Goal: Transaction & Acquisition: Purchase product/service

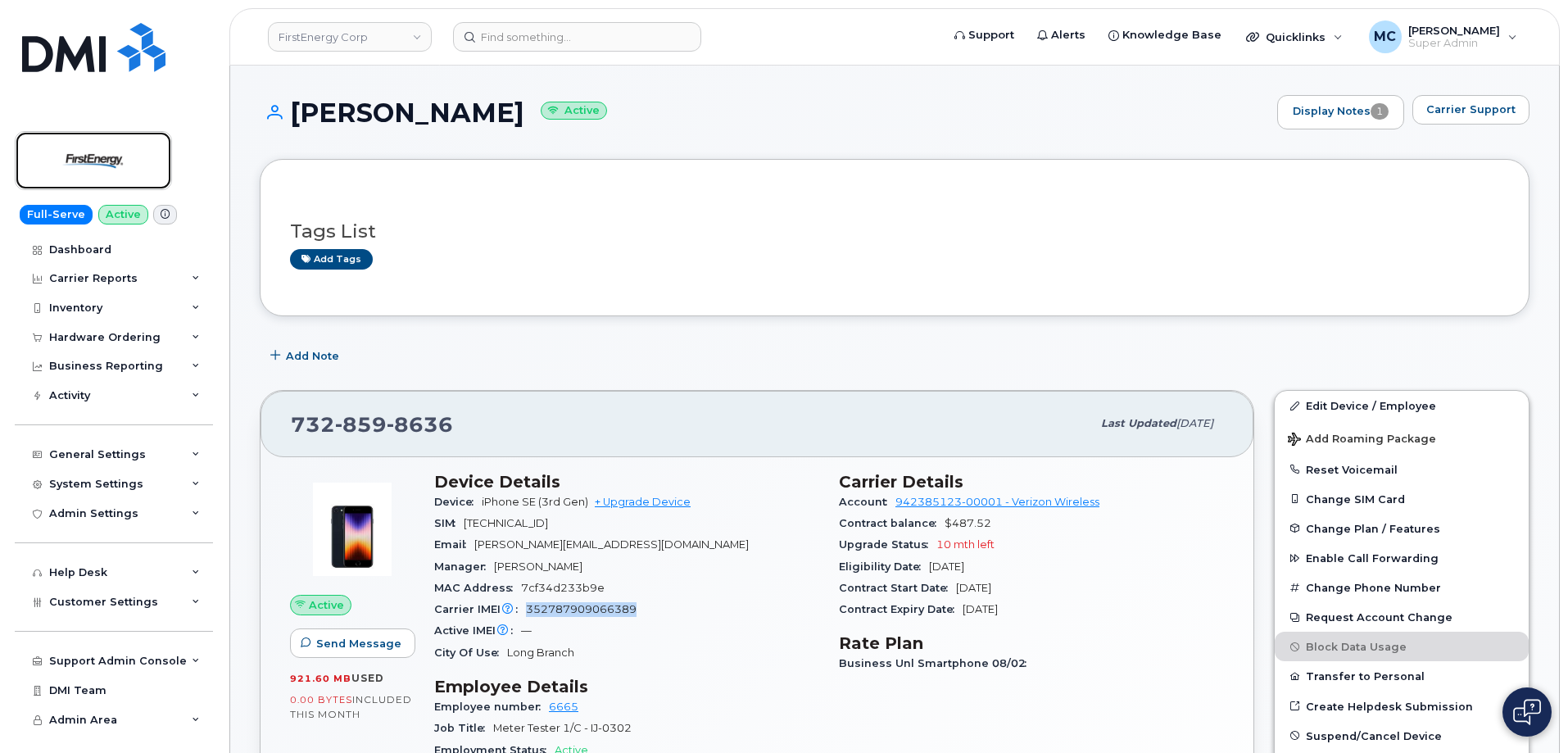
click at [111, 164] on img at bounding box center [93, 160] width 126 height 47
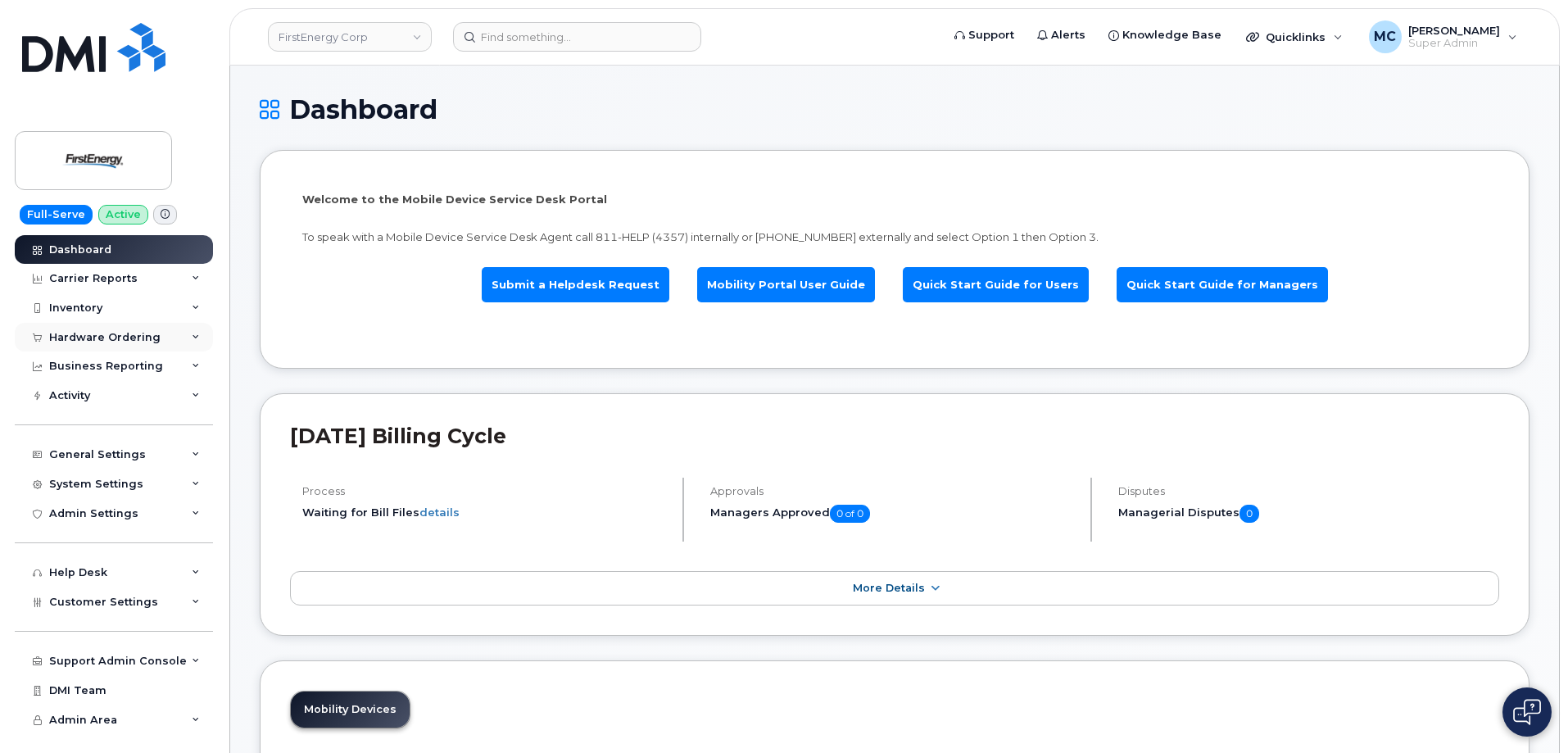
click at [126, 333] on div "Hardware Ordering" at bounding box center [104, 338] width 111 height 14
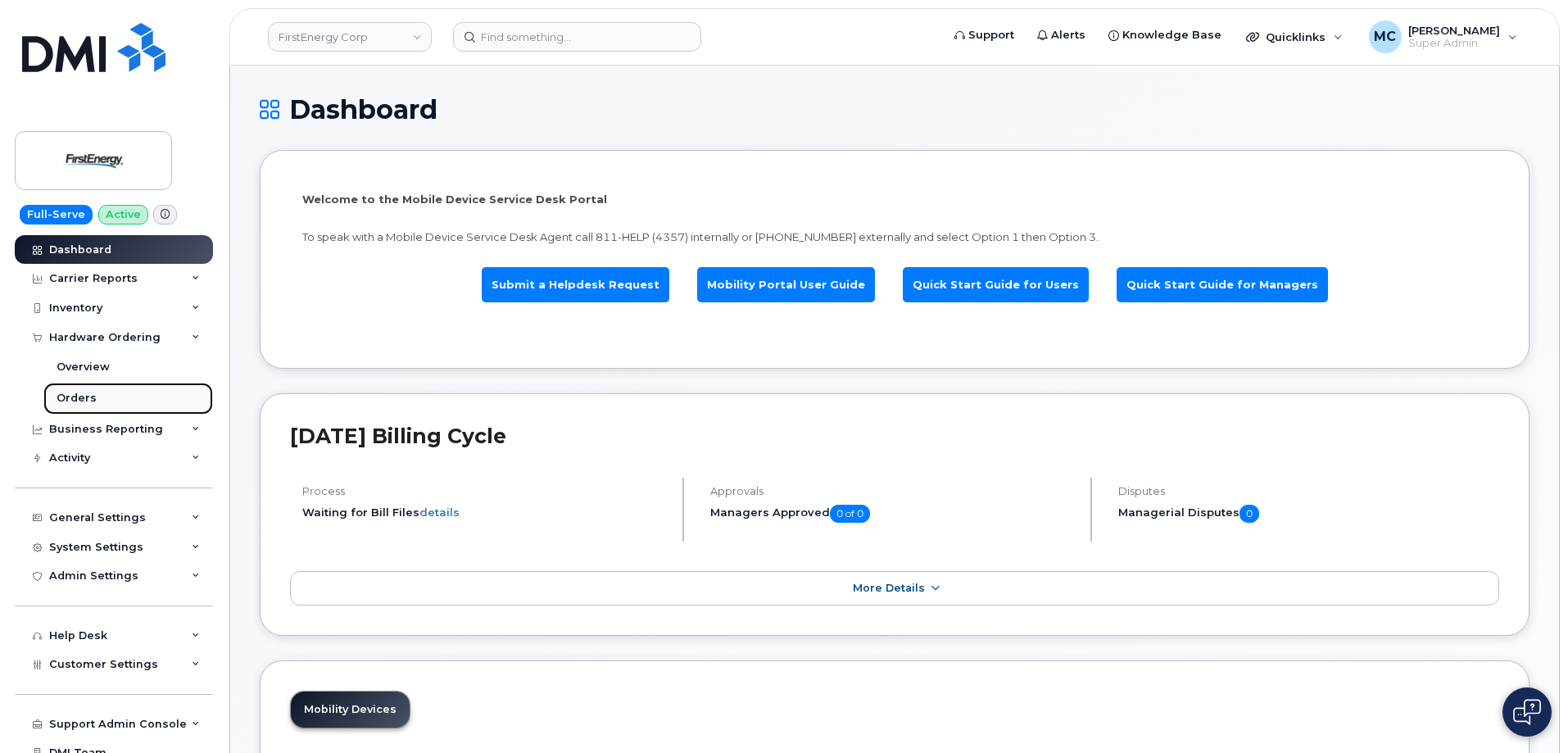
click at [115, 398] on link "Orders" at bounding box center [128, 398] width 169 height 31
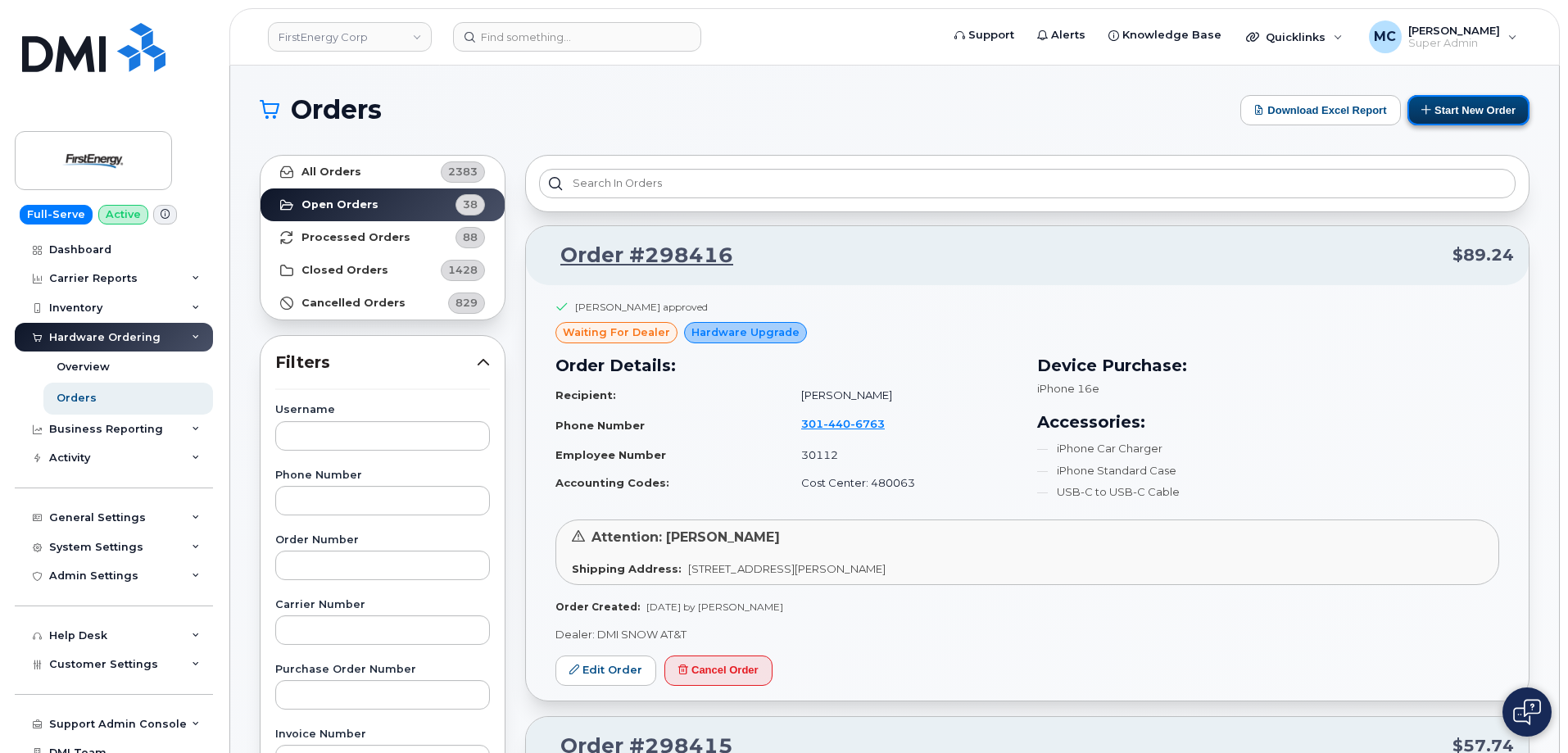
click at [1494, 114] on button "Start New Order" at bounding box center [1468, 109] width 122 height 30
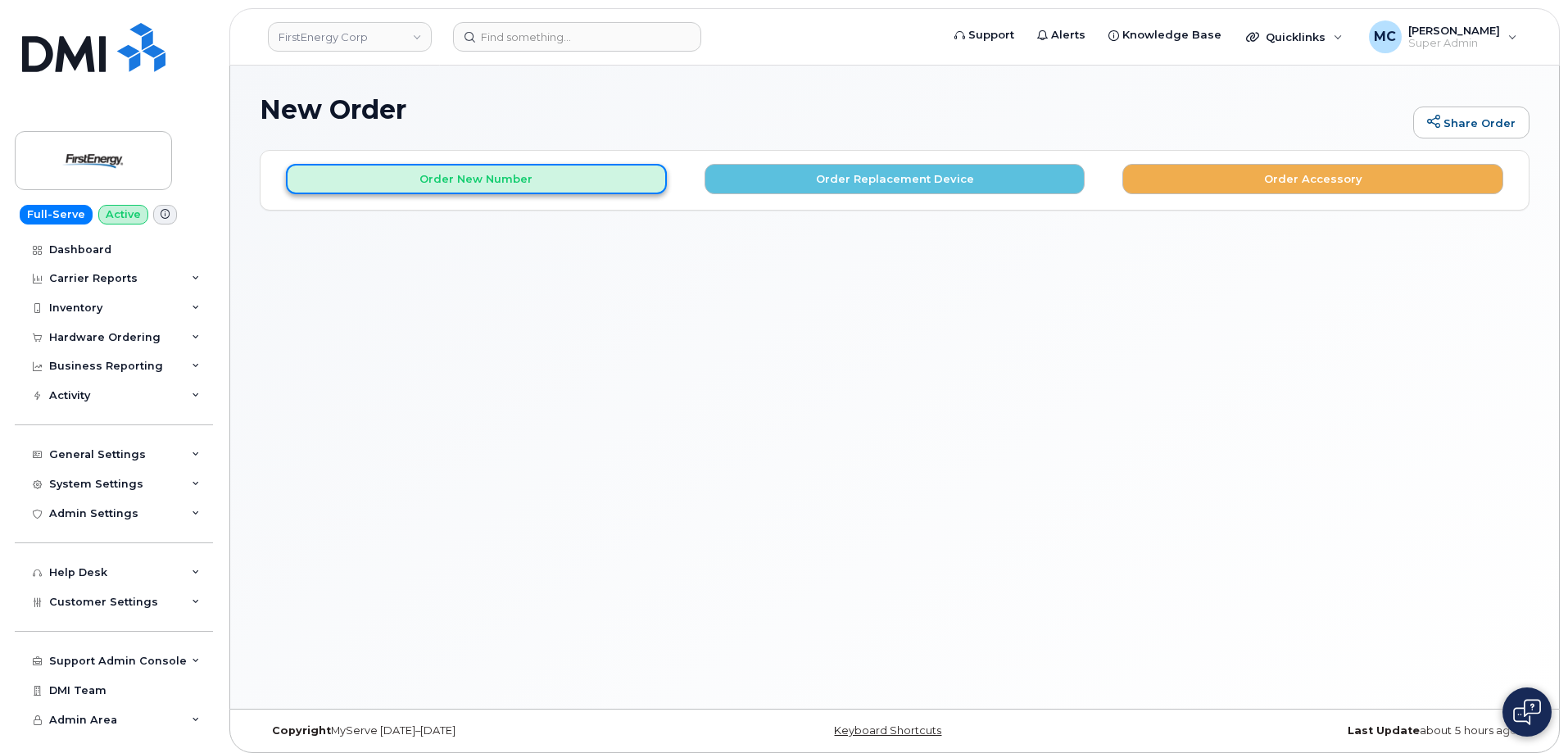
click at [564, 185] on button "Order New Number" at bounding box center [477, 178] width 381 height 30
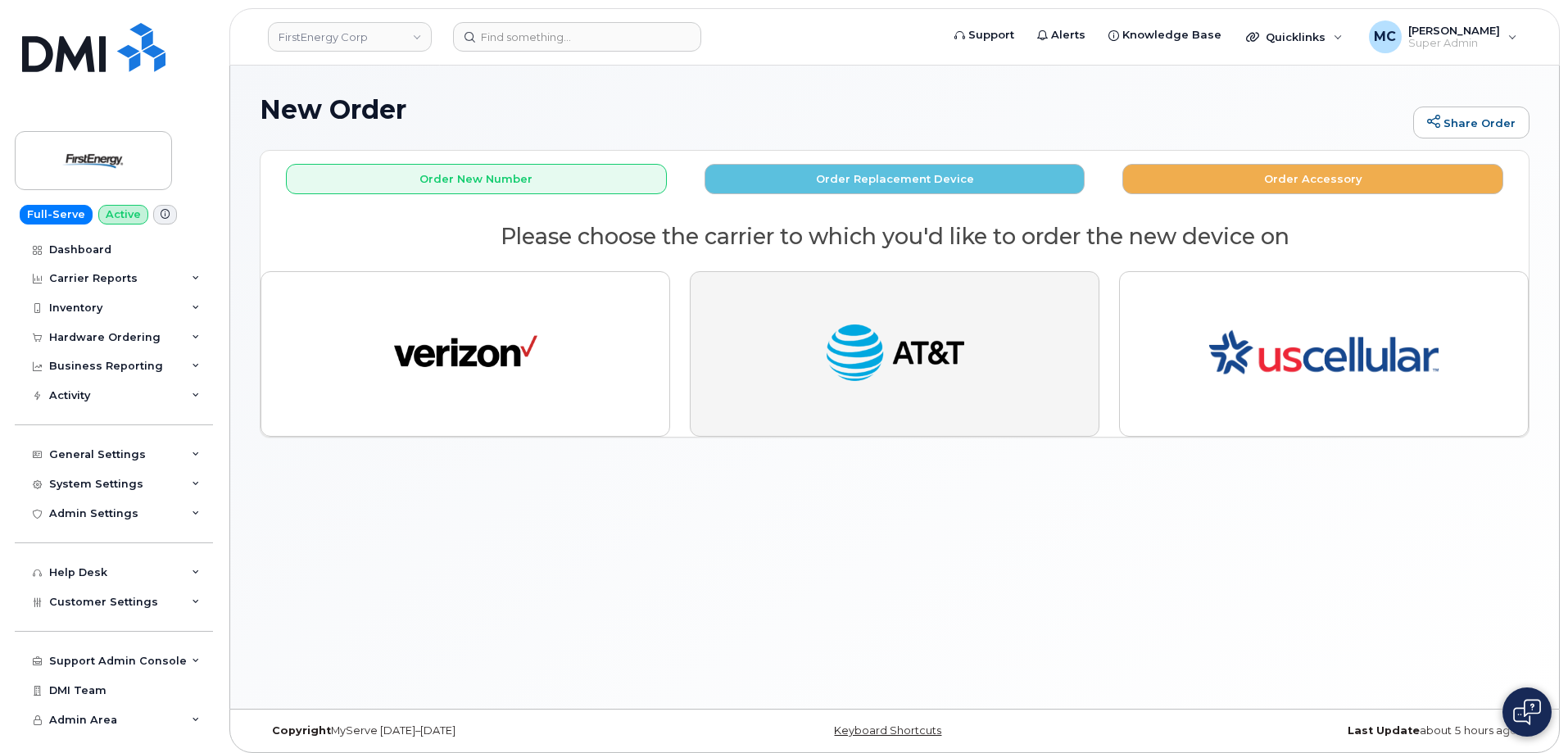
click at [829, 334] on img "button" at bounding box center [895, 354] width 143 height 74
